Goal: Check status: Check status

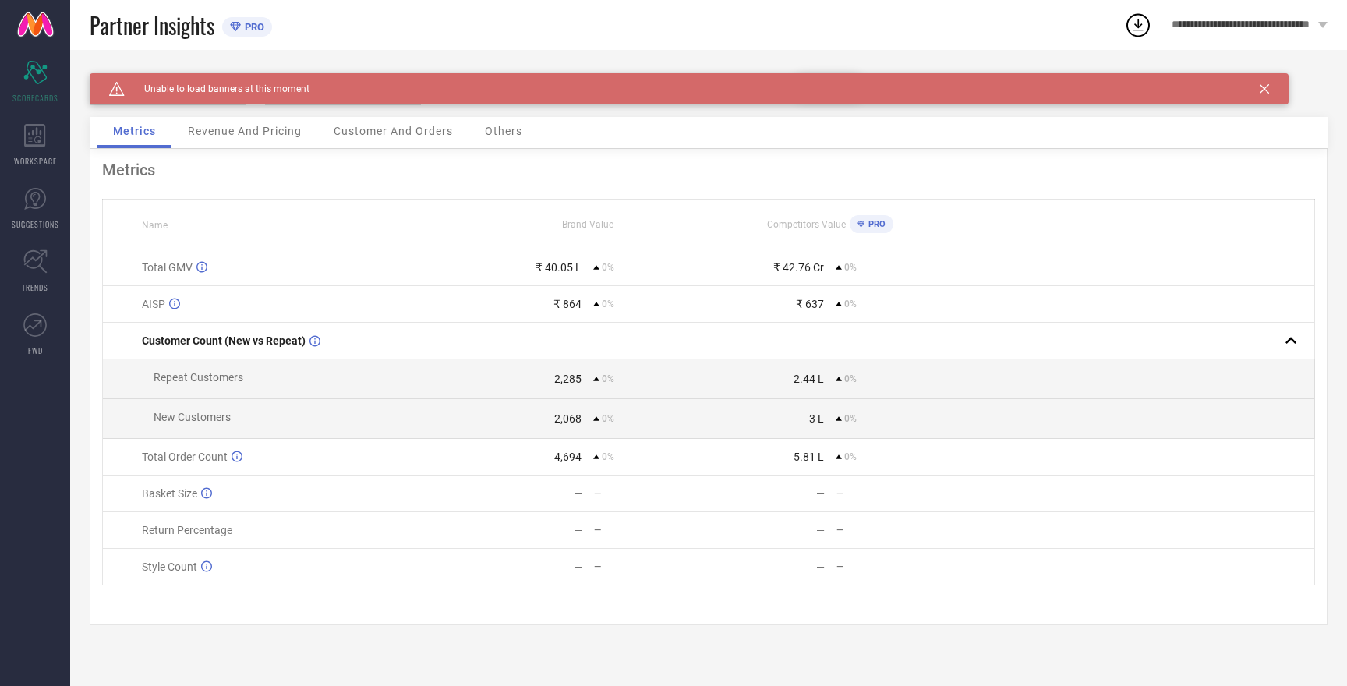
click at [1265, 90] on icon at bounding box center [1264, 88] width 9 height 9
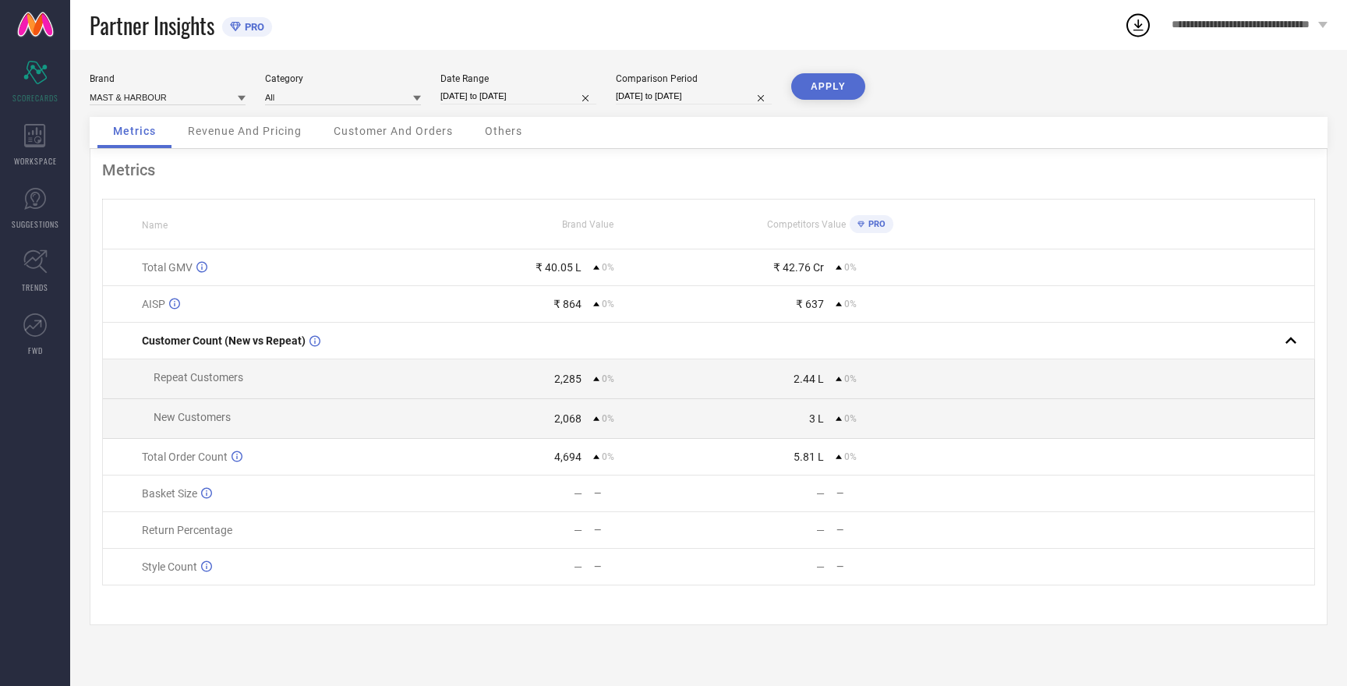
click at [529, 97] on input "[DATE] to [DATE]" at bounding box center [519, 96] width 156 height 16
select select "8"
select select "2025"
select select "9"
select select "2025"
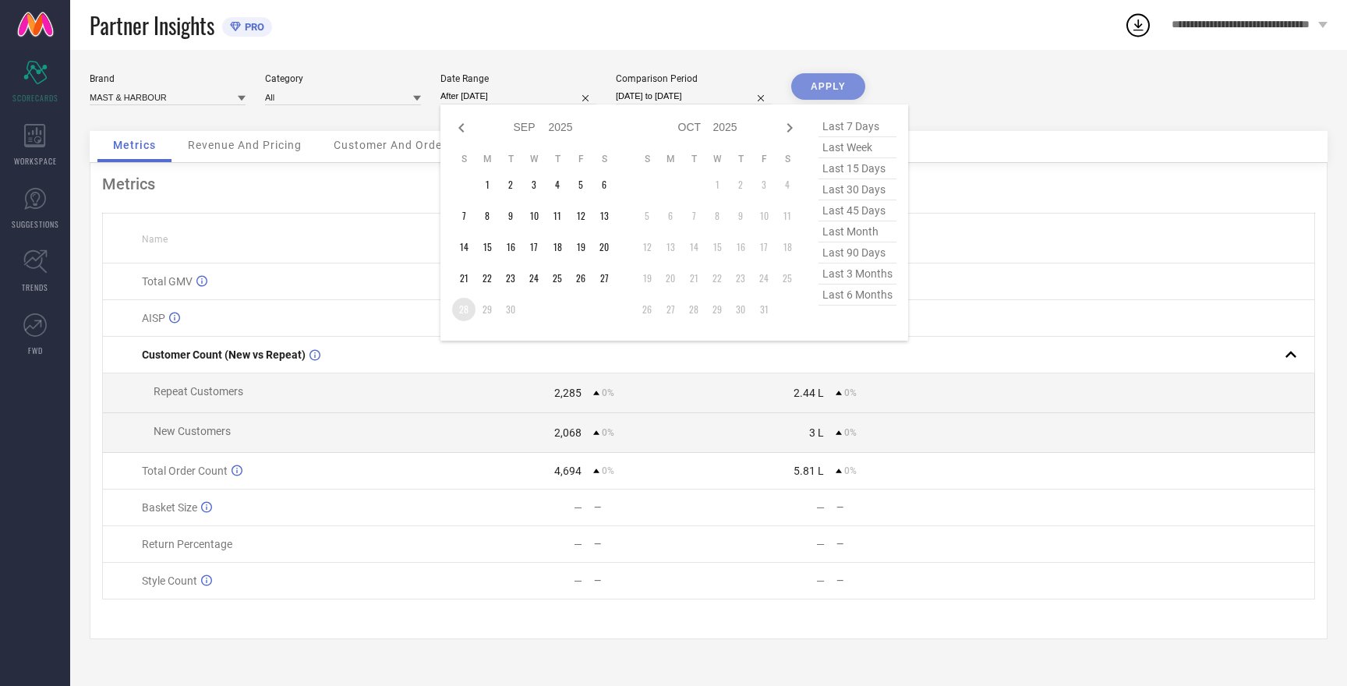
click at [466, 310] on td "28" at bounding box center [463, 309] width 23 height 23
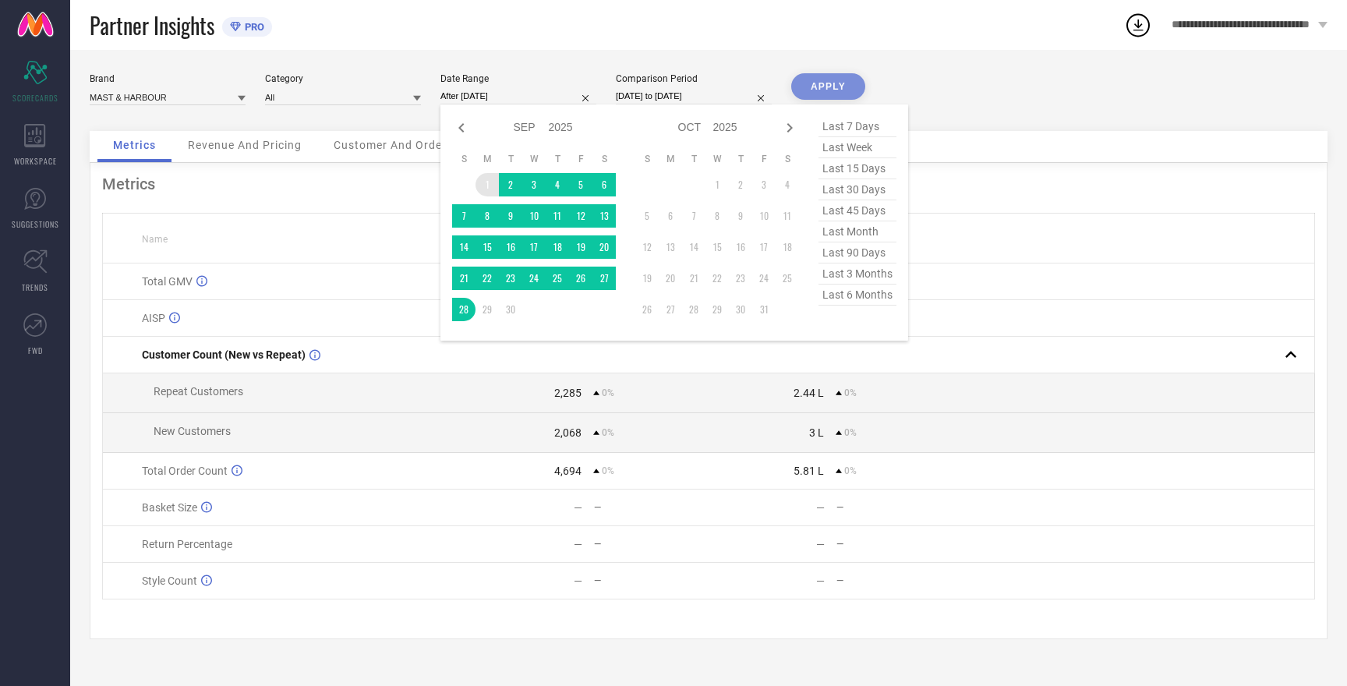
type input "[DATE] to [DATE]"
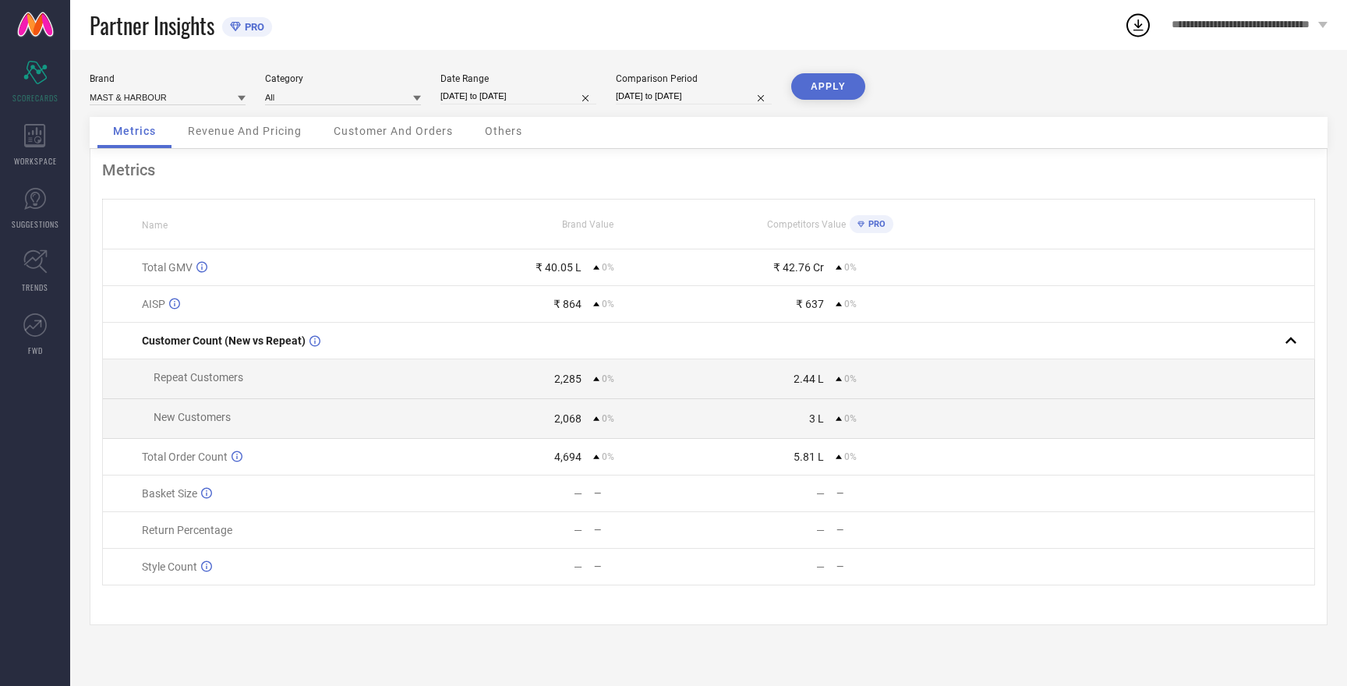
select select "8"
select select "2025"
select select "9"
select select "2025"
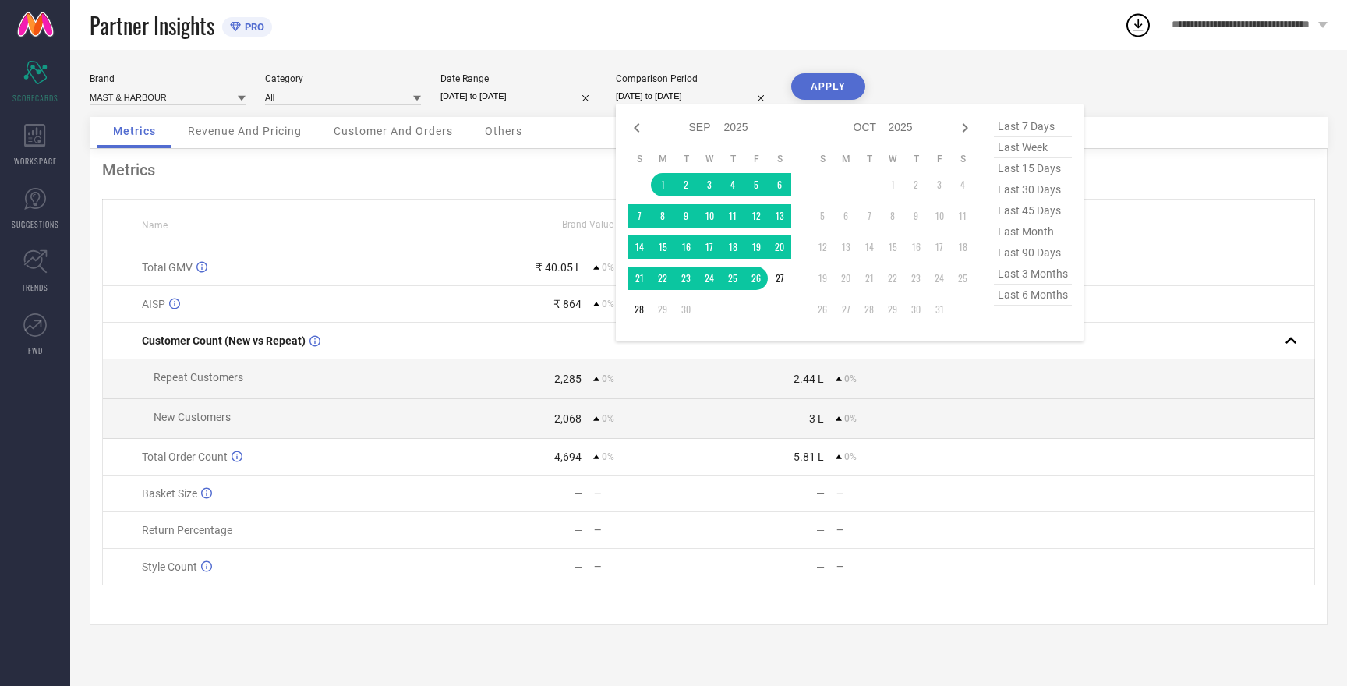
click at [653, 91] on input "[DATE] to [DATE]" at bounding box center [694, 96] width 156 height 16
click at [638, 311] on td "28" at bounding box center [639, 309] width 23 height 23
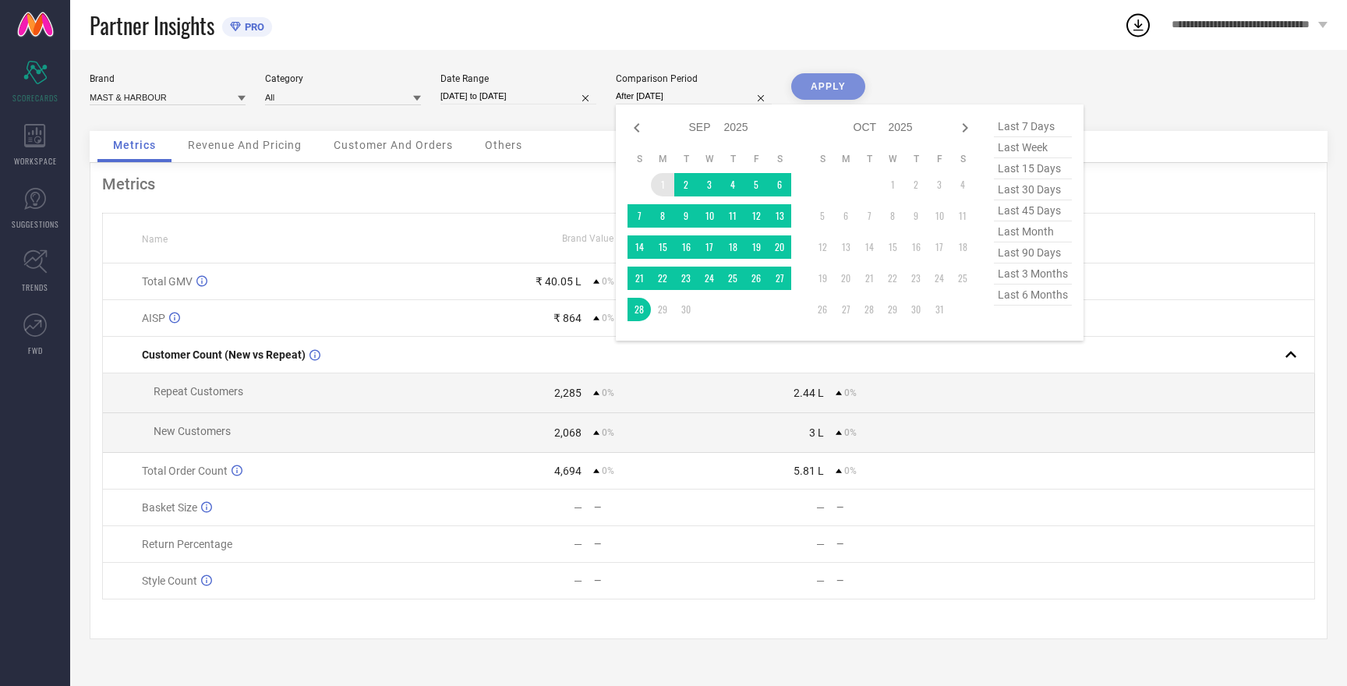
type input "[DATE] to [DATE]"
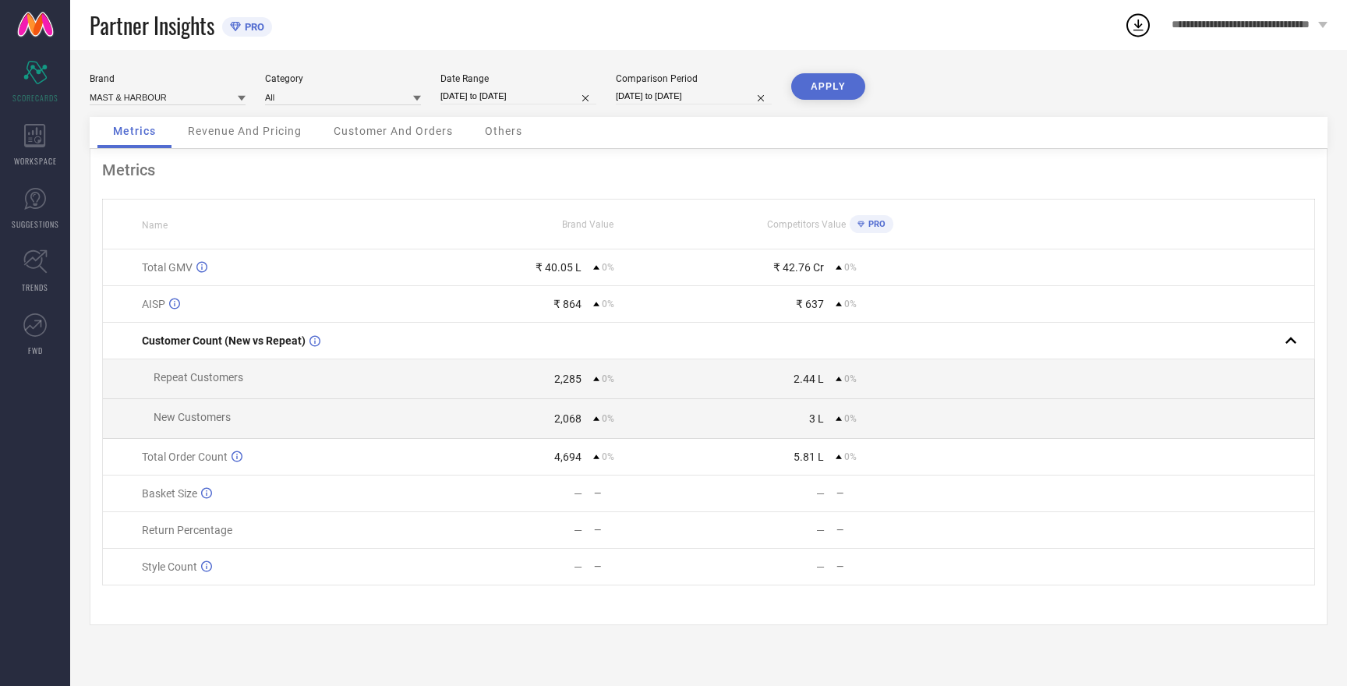
click at [813, 89] on button "APPLY" at bounding box center [828, 86] width 74 height 27
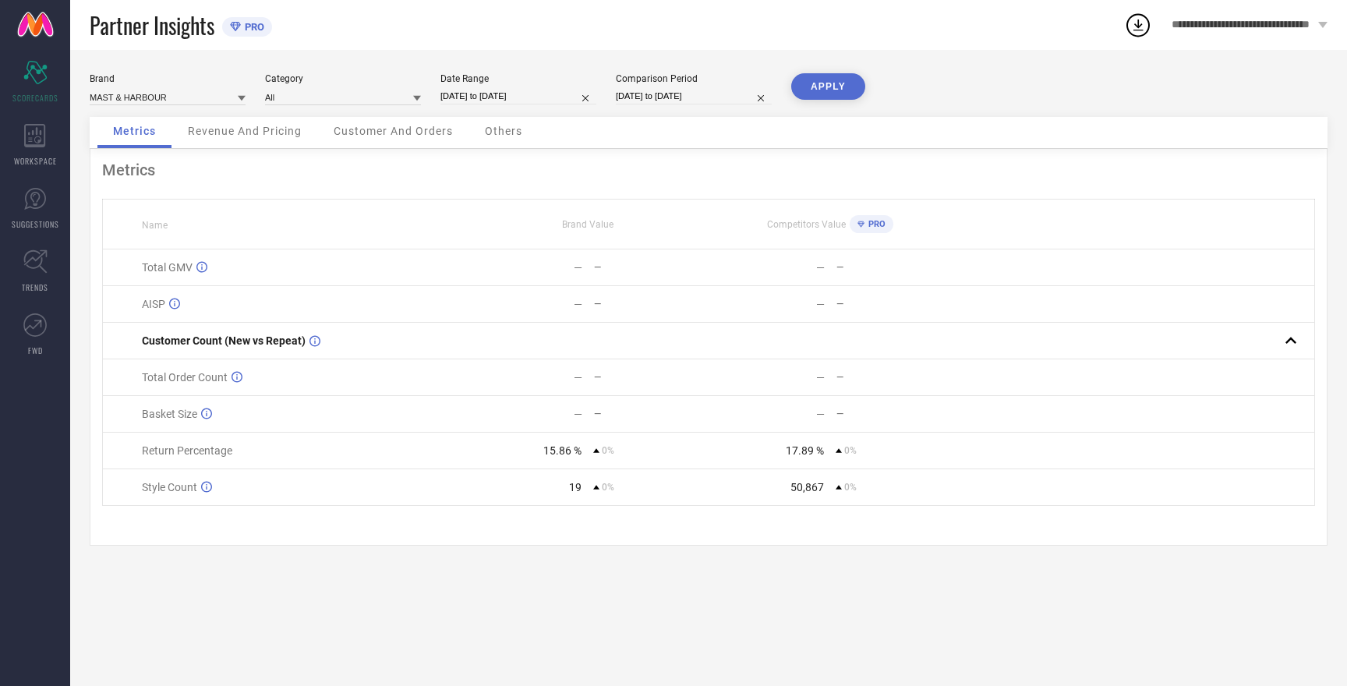
click at [813, 89] on button "APPLY" at bounding box center [828, 86] width 74 height 27
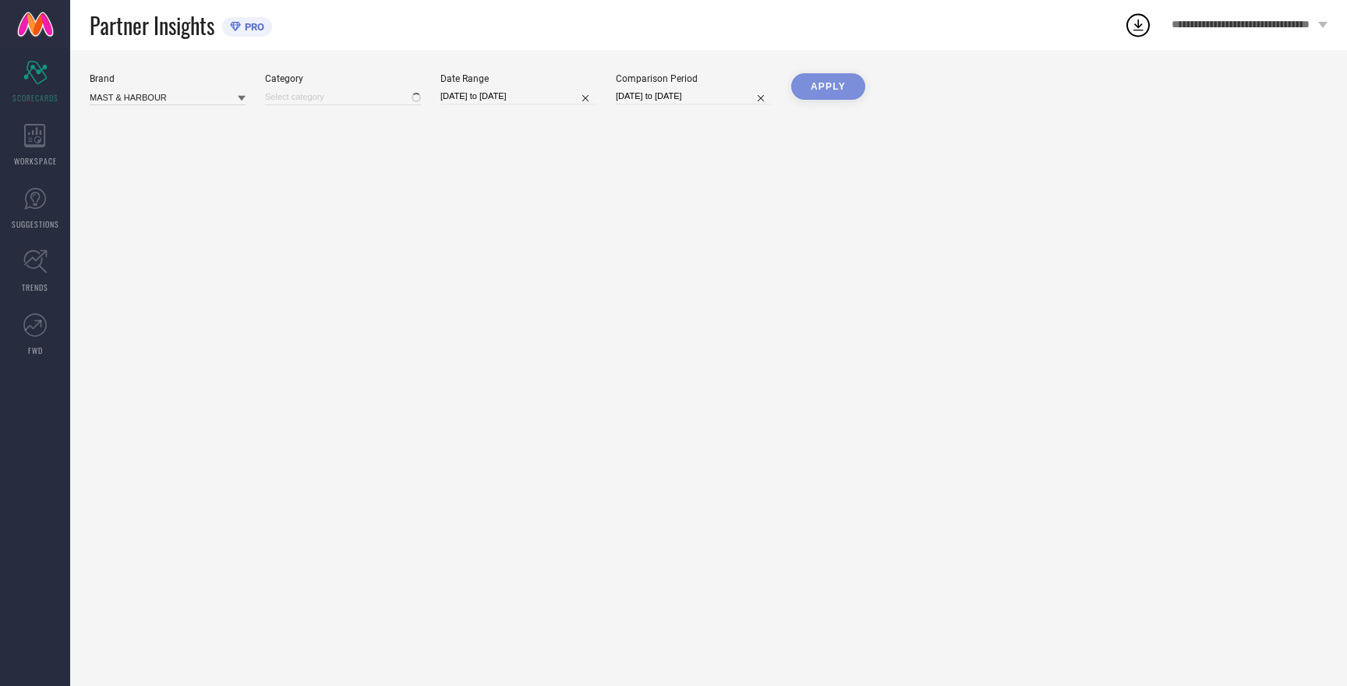
type input "All"
